Goal: Use online tool/utility: Utilize a website feature to perform a specific function

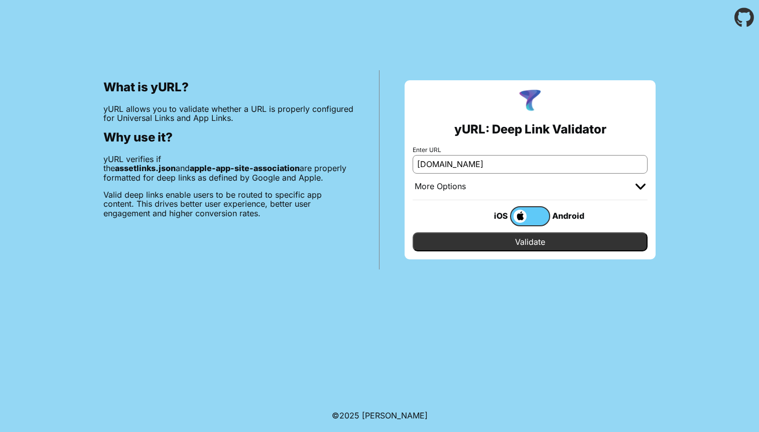
type input "[DOMAIN_NAME]"
click at [558, 241] on input "Validate" at bounding box center [530, 241] width 235 height 19
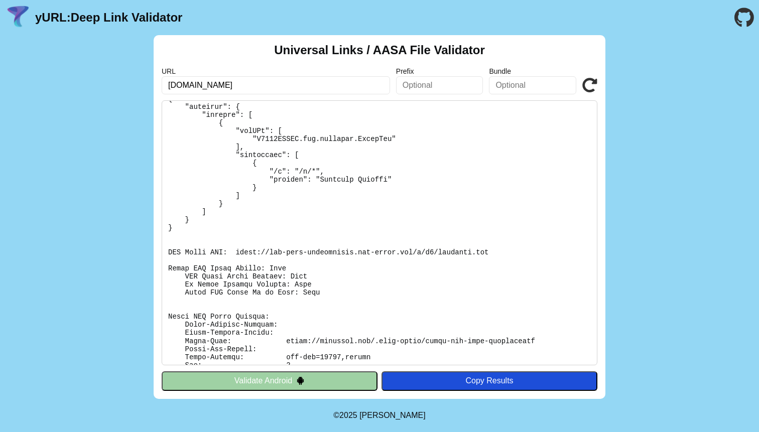
scroll to position [90, 0]
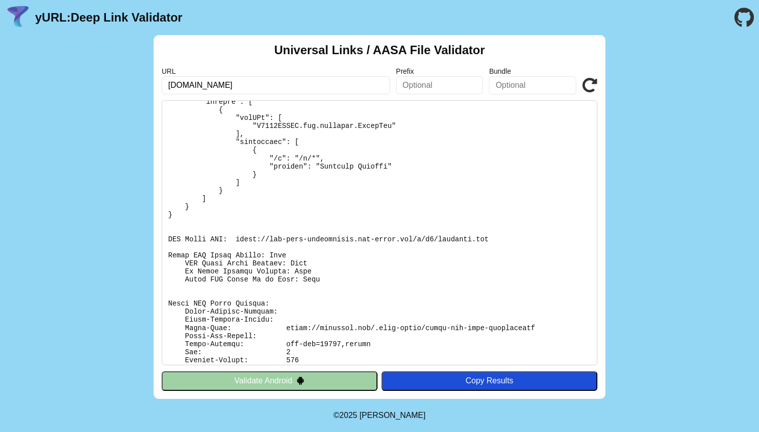
click at [250, 239] on pre at bounding box center [380, 232] width 436 height 265
click at [478, 239] on pre at bounding box center [380, 232] width 436 height 265
drag, startPoint x: 478, startPoint y: 239, endPoint x: 254, endPoint y: 238, distance: 223.3
click at [254, 238] on pre at bounding box center [380, 232] width 436 height 265
copy pre "[URL][DOMAIN_NAME][DOMAIN_NAME]"
